Goal: Information Seeking & Learning: Learn about a topic

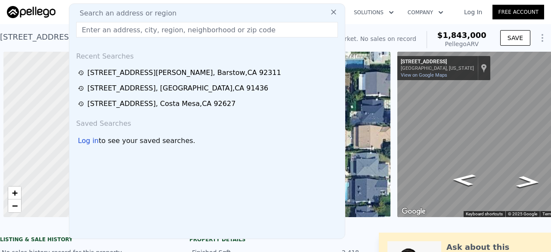
scroll to position [0, 4]
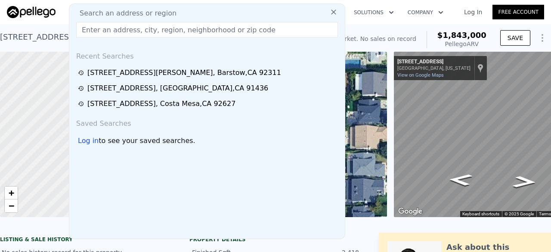
click at [109, 28] on input "text" at bounding box center [207, 30] width 262 height 16
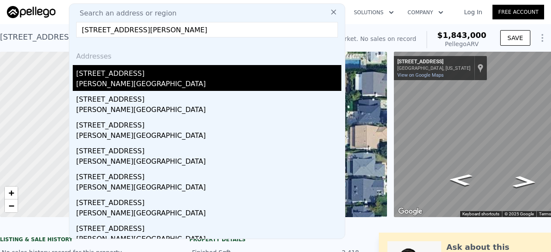
type input "[STREET_ADDRESS][PERSON_NAME]"
click at [161, 70] on div "[STREET_ADDRESS]" at bounding box center [208, 72] width 265 height 14
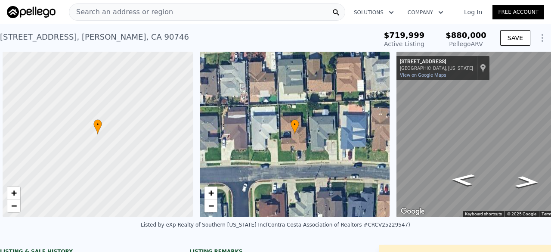
scroll to position [0, 3]
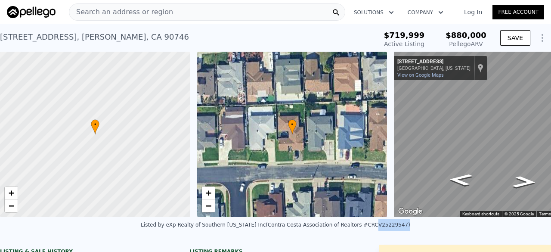
drag, startPoint x: 352, startPoint y: 230, endPoint x: 381, endPoint y: 232, distance: 28.5
click at [381, 228] on div "Listed by eXp Realty of Southern [US_STATE] Inc (Contra Costa Association of Re…" at bounding box center [276, 225] width 270 height 6
copy div "CV25229547"
click at [112, 14] on span "Search an address or region" at bounding box center [121, 12] width 104 height 10
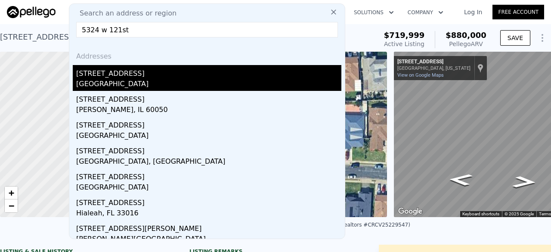
type input "5324 w 121st"
click at [131, 78] on div "[STREET_ADDRESS]" at bounding box center [208, 72] width 265 height 14
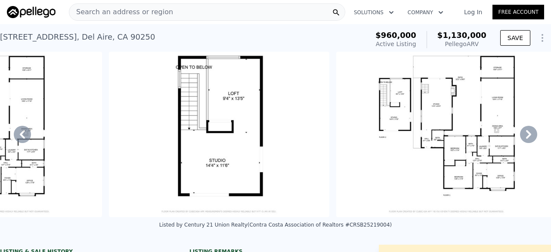
scroll to position [0, 11538]
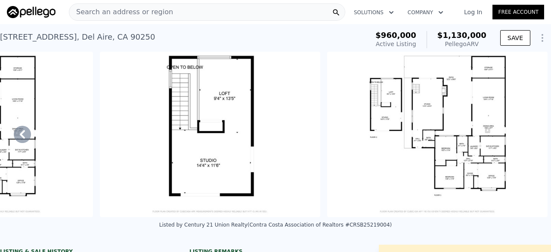
click at [485, 125] on img at bounding box center [437, 134] width 221 height 165
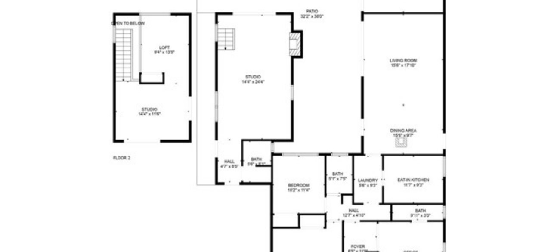
scroll to position [0, 0]
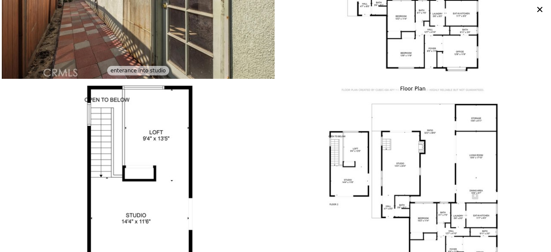
click at [539, 11] on icon at bounding box center [540, 9] width 12 height 12
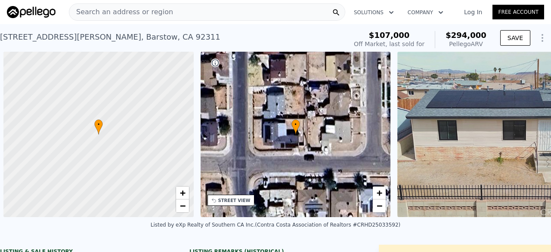
scroll to position [0, 3]
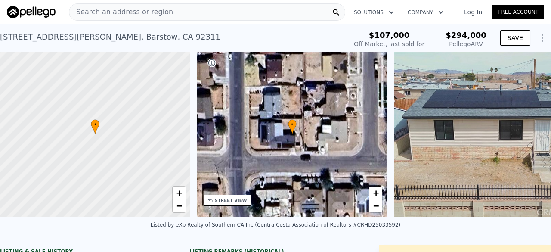
click at [126, 12] on span "Search an address or region" at bounding box center [121, 12] width 104 height 10
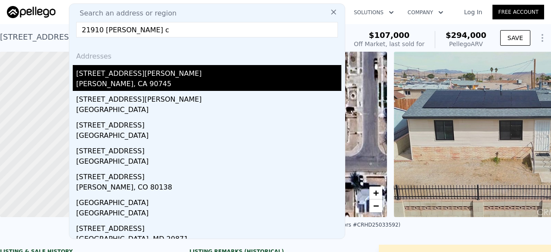
type input "21910 Newkirk c"
click at [124, 69] on div "21910 Newkirk Ave" at bounding box center [208, 72] width 265 height 14
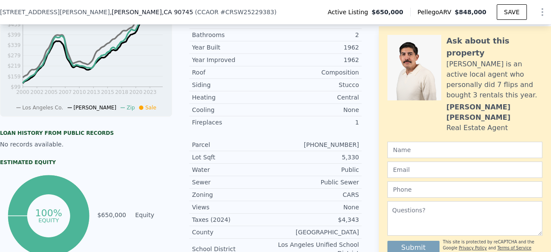
scroll to position [333, 0]
